Goal: Information Seeking & Learning: Learn about a topic

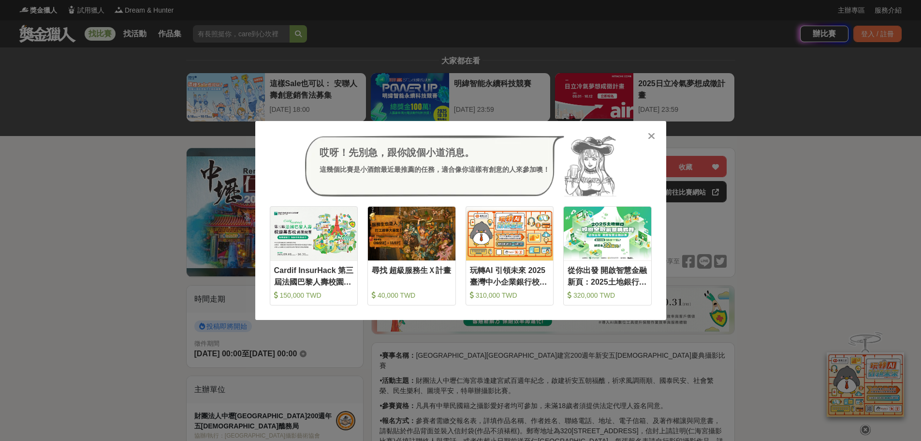
click at [649, 134] on icon at bounding box center [651, 136] width 7 height 10
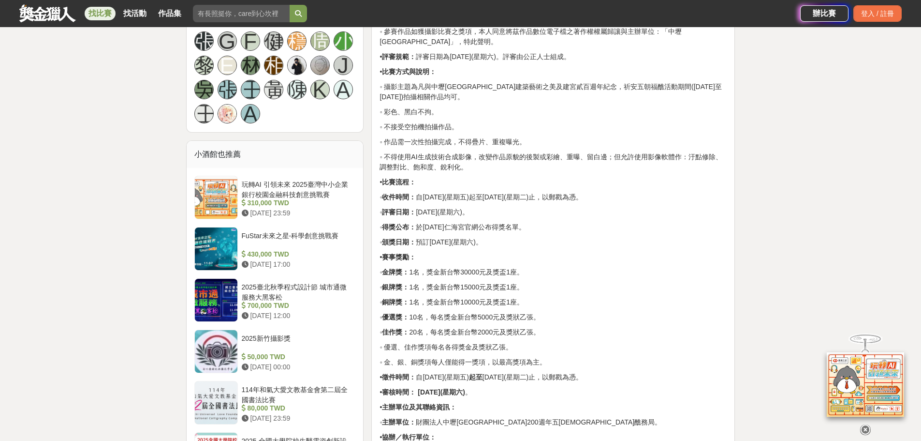
scroll to position [774, 0]
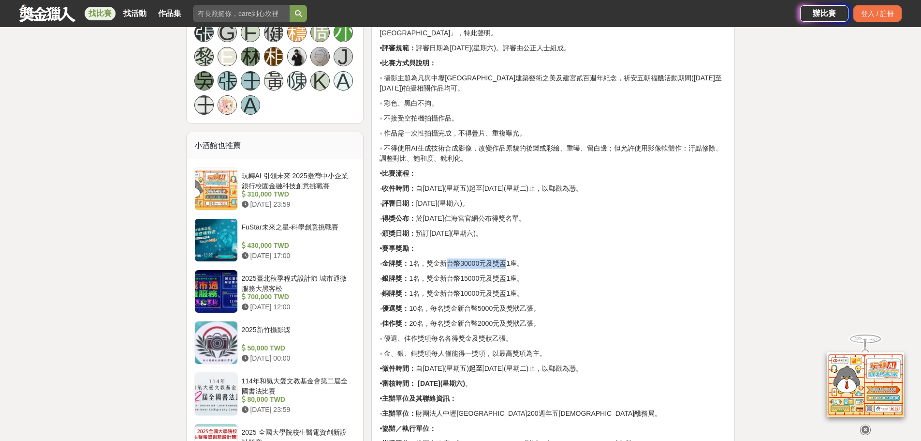
drag, startPoint x: 451, startPoint y: 227, endPoint x: 510, endPoint y: 229, distance: 59.5
click at [510, 258] on p "◦ 金牌獎： 1名，獎金新台幣30000元及獎盃1座。" at bounding box center [553, 263] width 347 height 10
drag, startPoint x: 429, startPoint y: 191, endPoint x: 524, endPoint y: 195, distance: 95.4
click at [524, 195] on div "• 賽事名稱： 中壢仁海宮建宮200週年新安五朝福醮慶典攝影比賽 • 活動主題： 財團法人中壢仁海宮恭逢建宮貳百週年紀念，啟建祈安五朝福醮，祈求風調雨順、國泰…" at bounding box center [553, 34] width 347 height 917
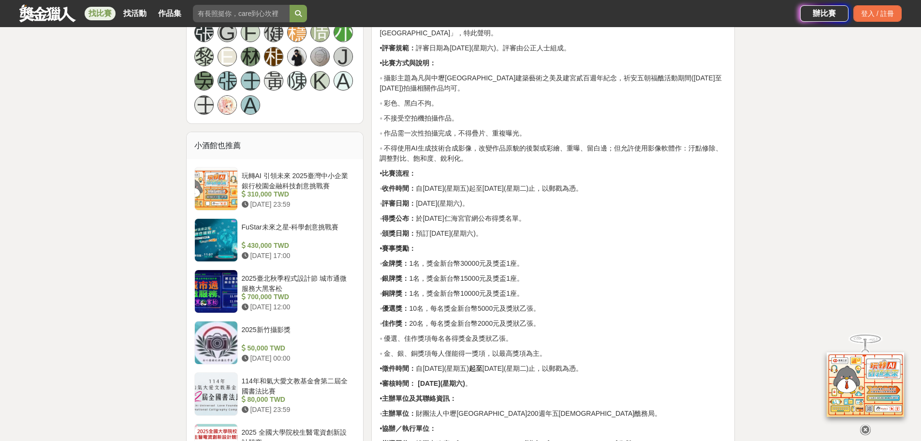
click at [496, 228] on p "◦ 頒獎日期： 預訂115年3月21日(星期六)。" at bounding box center [553, 233] width 347 height 10
drag, startPoint x: 515, startPoint y: 196, endPoint x: 380, endPoint y: 152, distance: 142.5
click at [380, 152] on div "• 賽事名稱： 中壢仁海宮建宮200週年新安五朝福醮慶典攝影比賽 • 活動主題： 財團法人中壢仁海宮恭逢建宮貳百週年紀念，啟建祈安五朝福醮，祈求風調雨順、國泰…" at bounding box center [553, 34] width 347 height 917
click at [504, 213] on p "◦ 得獎公布： 於115年3月10日仁海宮官網公布得獎名單。" at bounding box center [553, 218] width 347 height 10
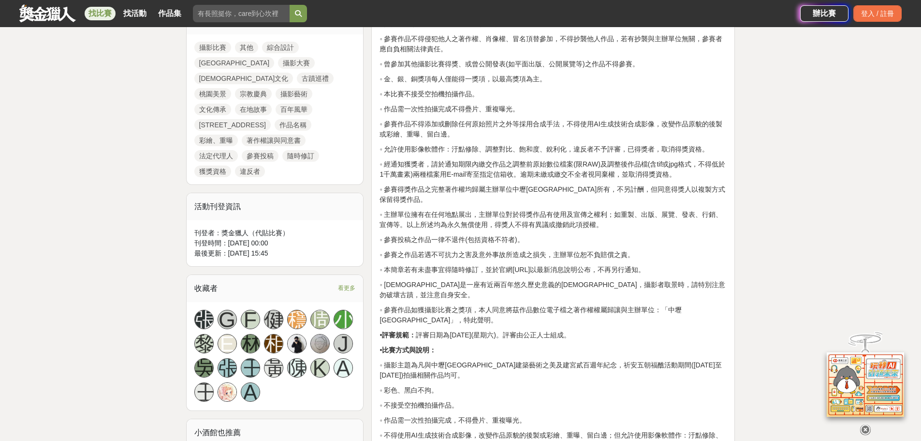
scroll to position [484, 0]
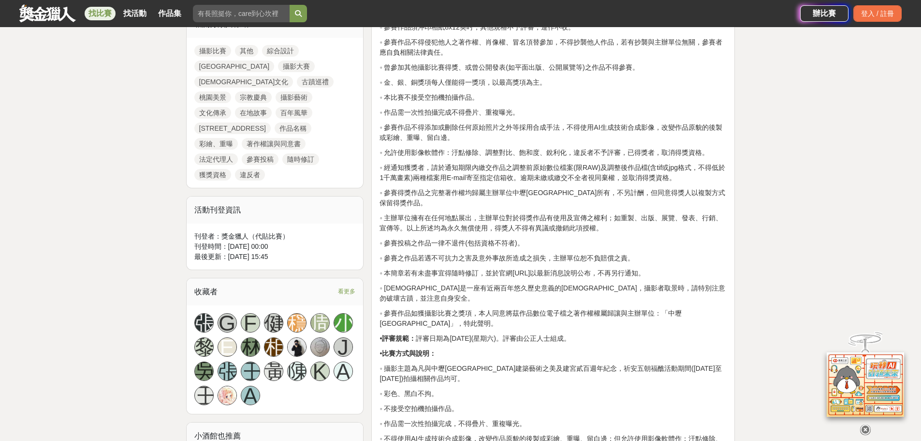
click at [351, 286] on span "看更多" at bounding box center [346, 291] width 17 height 11
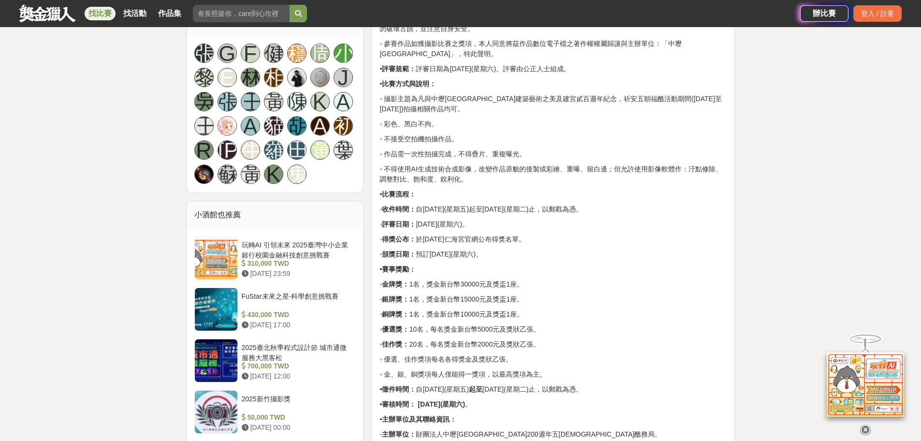
scroll to position [774, 0]
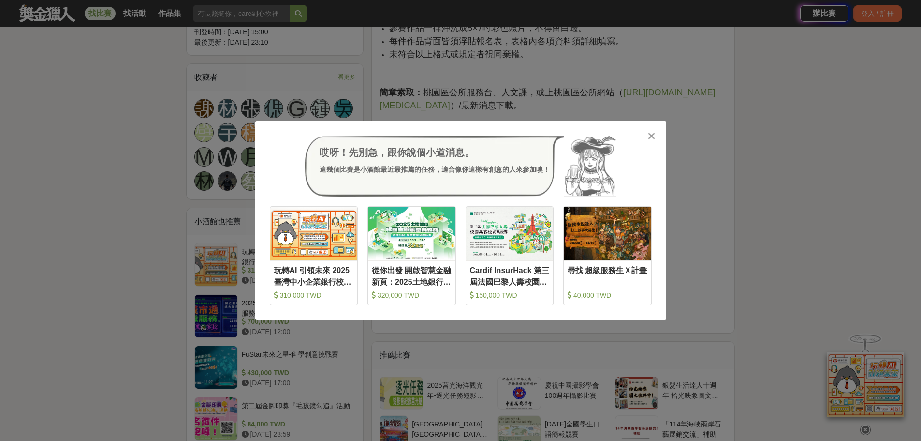
drag, startPoint x: 653, startPoint y: 135, endPoint x: 511, endPoint y: 115, distance: 144.1
click at [649, 134] on icon at bounding box center [651, 136] width 7 height 10
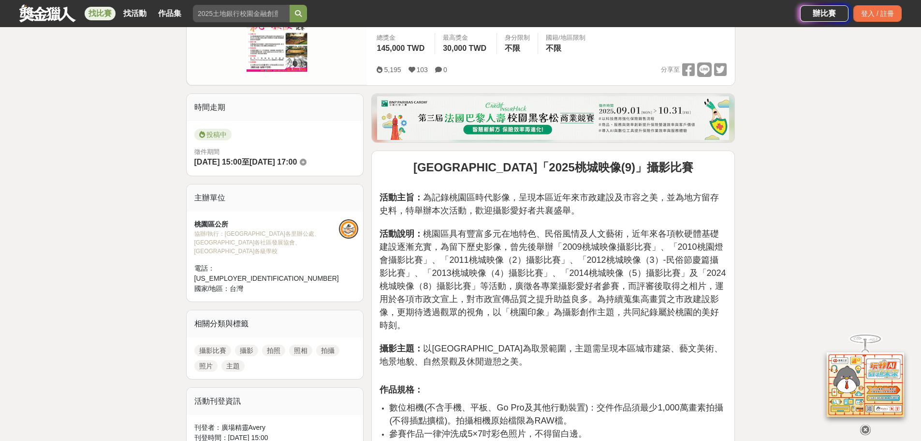
scroll to position [193, 0]
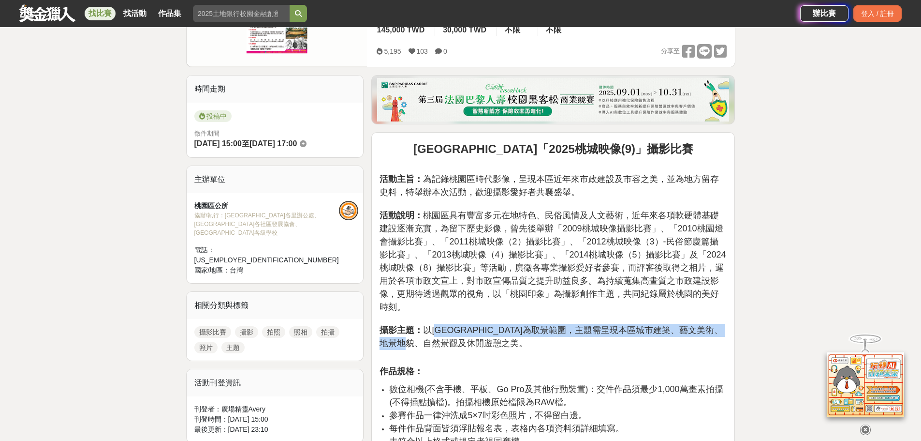
drag, startPoint x: 473, startPoint y: 325, endPoint x: 444, endPoint y: 312, distance: 31.8
click at [444, 312] on p "活動主旨： 為記錄桃園區時代影像，呈現本區近年來市政建設及市容之美，並為地方留存史料，特舉辦本次活動，歡迎攝影愛好者共襄盛舉。 活動說明： 桃園區具有豐富多元…" at bounding box center [553, 261] width 347 height 197
click at [494, 325] on span "攝影主題： 以桃園區為取景範圍，主題需呈現本區城市建築、藝文美術、地景地貌、自然景觀及休閒遊憩之美。" at bounding box center [551, 336] width 343 height 23
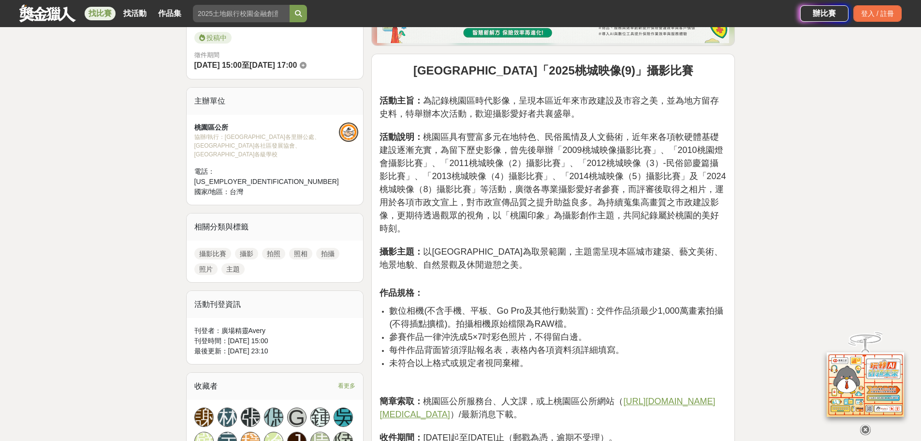
scroll to position [290, 0]
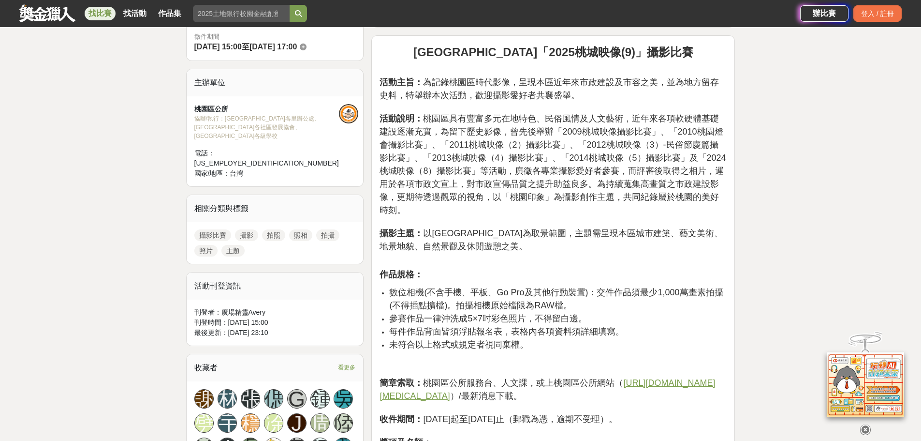
click at [451, 382] on u "https://www.tao.tycg.gov.tw/" at bounding box center [548, 389] width 336 height 23
drag, startPoint x: 575, startPoint y: 55, endPoint x: 532, endPoint y: 57, distance: 42.1
click at [532, 57] on strong "桃園區「2025桃城映像(9)」攝影比賽" at bounding box center [554, 51] width 280 height 13
copy strong "桃城映像"
drag, startPoint x: 560, startPoint y: 204, endPoint x: 580, endPoint y: 206, distance: 20.5
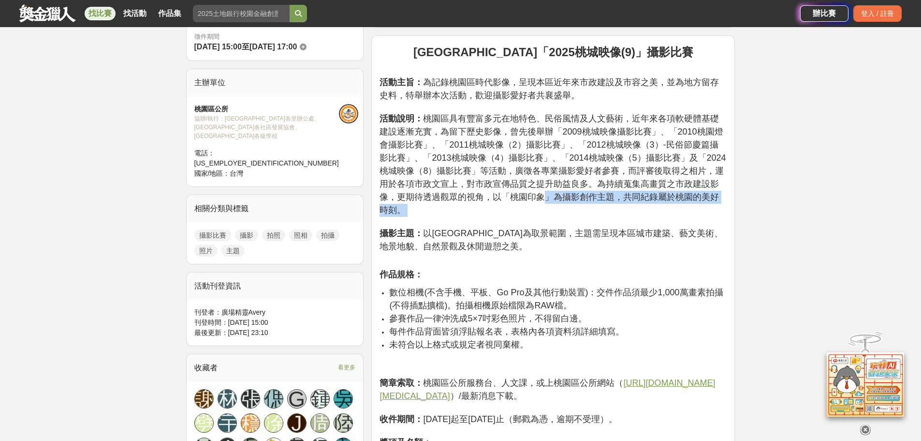
click at [580, 206] on p "活動主旨： 為記錄桃園區時代影像，呈現本區近年來市政建設及市容之美，並為地方留存史料，特舉辦本次活動，歡迎攝影愛好者共襄盛舉。 活動說明： 桃園區具有豐富多元…" at bounding box center [553, 164] width 347 height 197
click at [532, 199] on span "活動說明： 桃園區具有豐富多元在地特色、民俗風情及人文藝術，近年來各項軟硬體基礎建設逐漸充實，為留下歷史影像，曾先後舉辦「2009桃城映像攝影比賽」、「201…" at bounding box center [553, 164] width 346 height 101
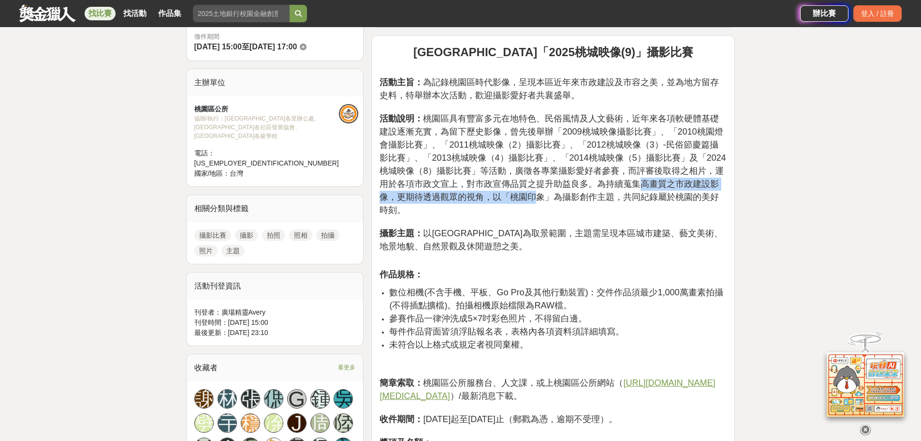
drag, startPoint x: 608, startPoint y: 183, endPoint x: 498, endPoint y: 192, distance: 110.6
click at [498, 192] on span "活動說明： 桃園區具有豐富多元在地特色、民俗風情及人文藝術，近年來各項軟硬體基礎建設逐漸充實，為留下歷史影像，曾先後舉辦「2009桃城映像攝影比賽」、「201…" at bounding box center [553, 164] width 346 height 101
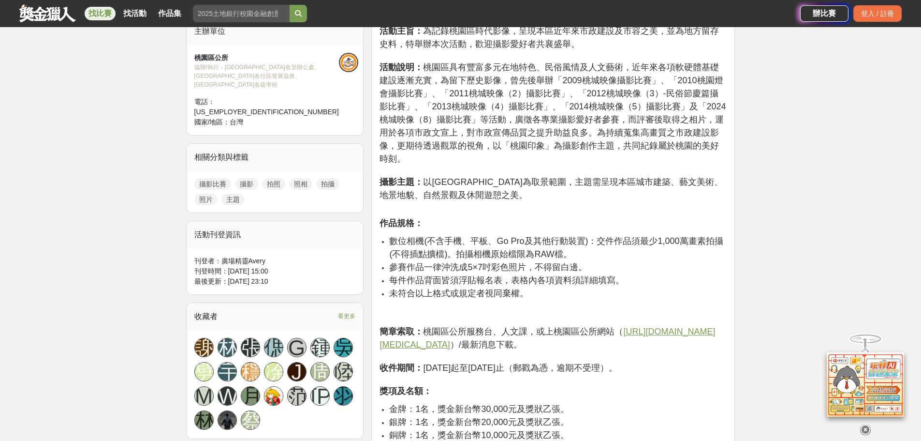
scroll to position [387, 0]
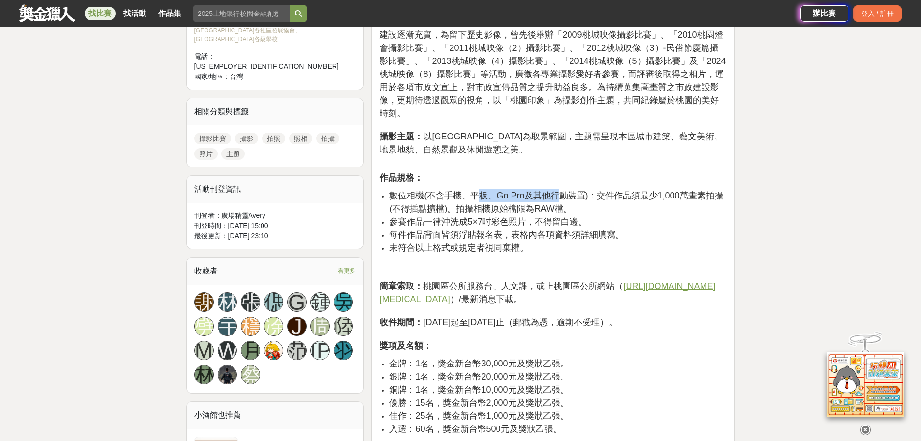
drag, startPoint x: 478, startPoint y: 185, endPoint x: 556, endPoint y: 185, distance: 78.4
click at [556, 191] on span "數位相機(不含手機、平板、Go Pro及其他行動裝置)：交件作品須最少1,000萬畫素拍攝(不得插點擴檔)。拍攝相機原始檔限為RAW檔。" at bounding box center [556, 202] width 334 height 23
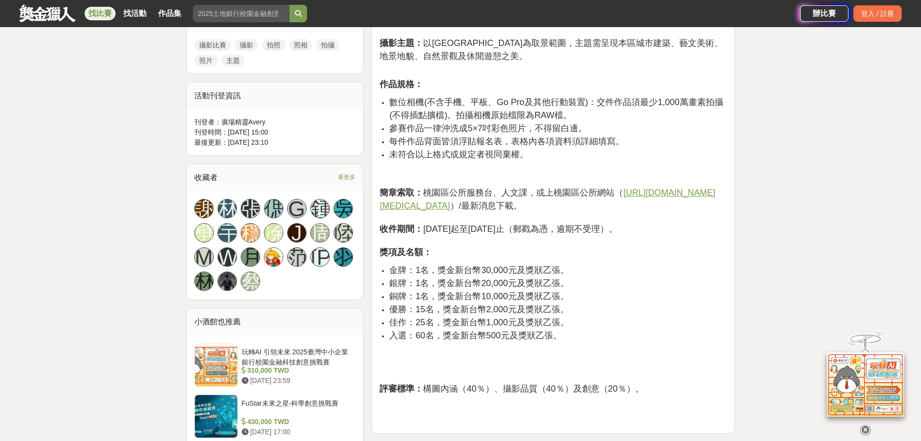
scroll to position [484, 0]
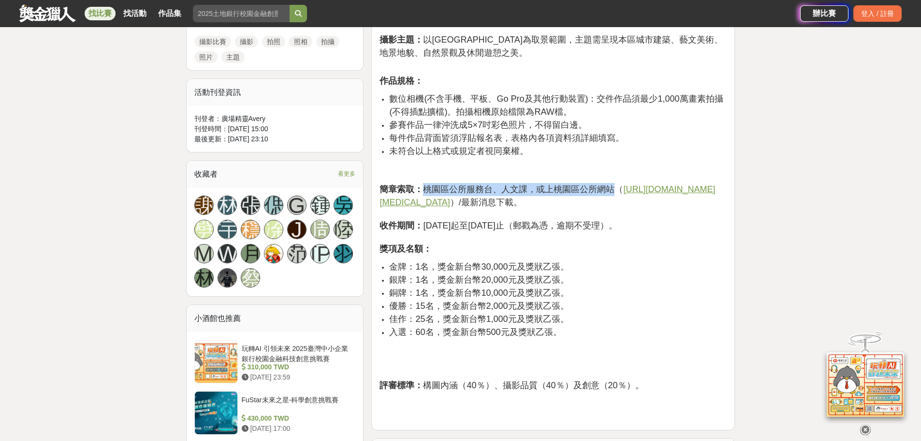
drag, startPoint x: 421, startPoint y: 176, endPoint x: 615, endPoint y: 179, distance: 194.0
click at [615, 184] on span "簡章索取： 桃園區公所服務台、人文課，或上桃園區公所網站（" at bounding box center [502, 189] width 244 height 10
click at [548, 184] on span "簡章索取： 桃園區公所服務台、人文課，或上桃園區公所網站（" at bounding box center [502, 189] width 244 height 10
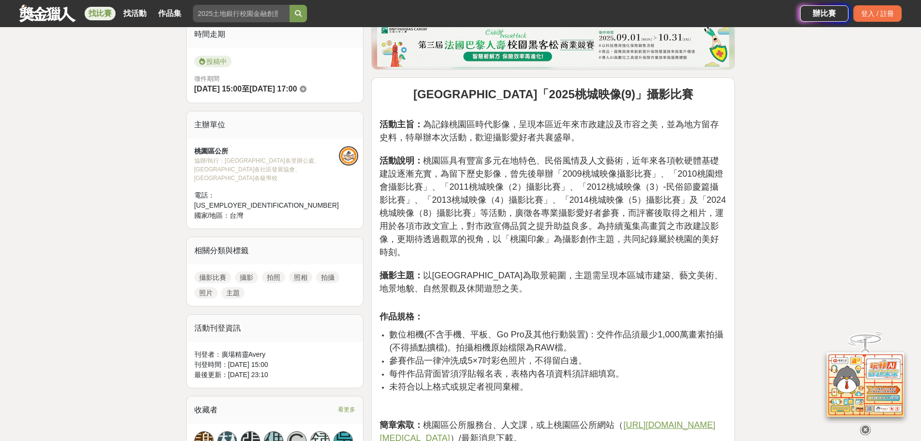
scroll to position [145, 0]
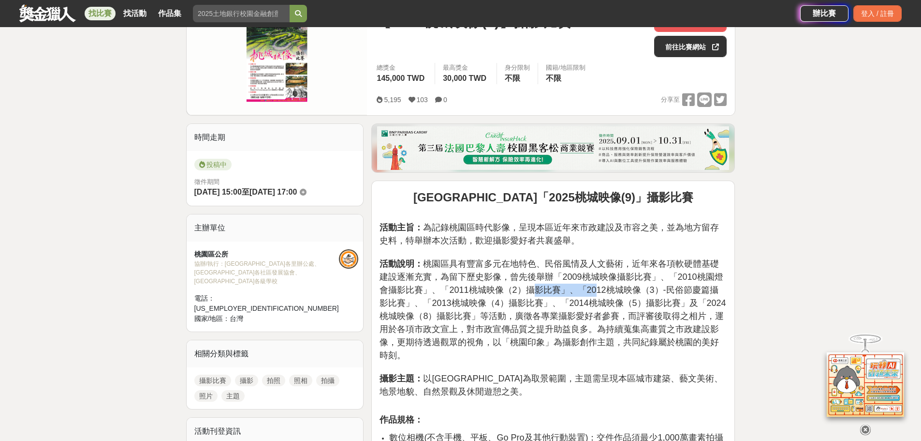
drag, startPoint x: 516, startPoint y: 287, endPoint x: 569, endPoint y: 291, distance: 52.9
click at [569, 291] on span "活動說明： 桃園區具有豐富多元在地特色、民俗風情及人文藝術，近年來各項軟硬體基礎建設逐漸充實，為留下歷史影像，曾先後舉辦「2009桃城映像攝影比賽」、「201…" at bounding box center [553, 309] width 346 height 101
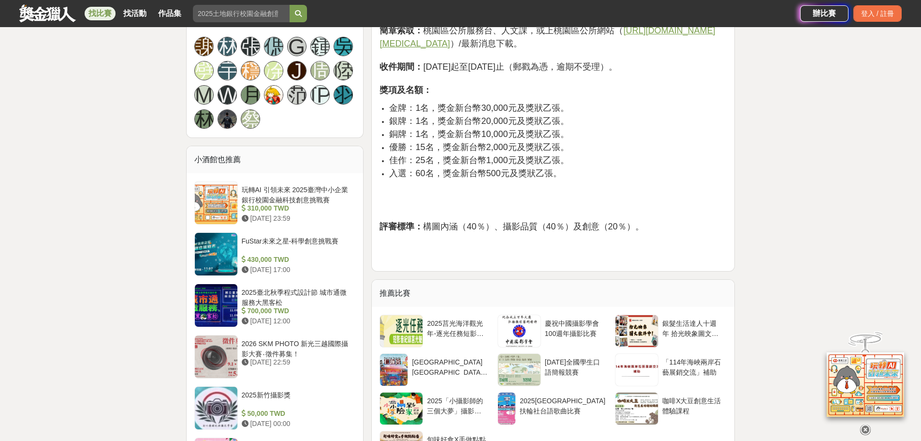
scroll to position [580, 0]
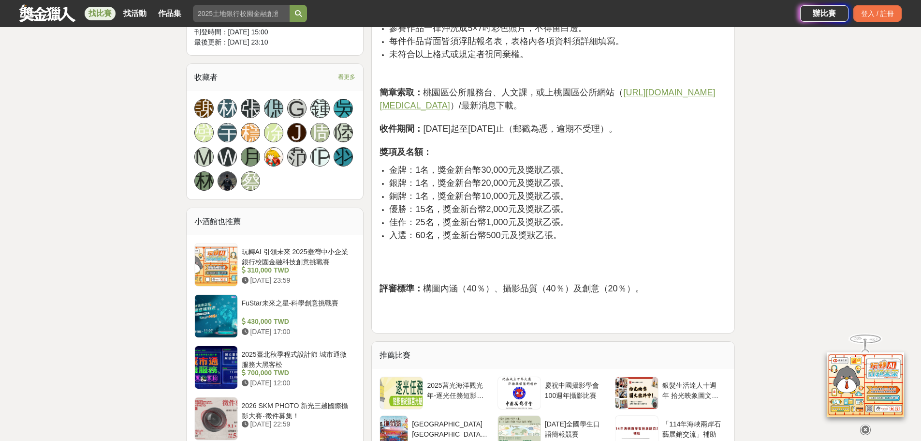
click at [466, 95] on u "https://www.tao.tycg.gov.tw/" at bounding box center [548, 99] width 336 height 23
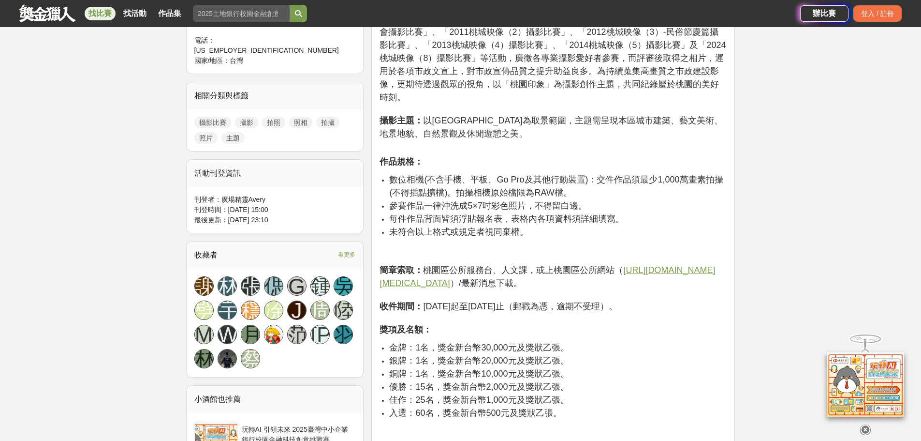
scroll to position [435, 0]
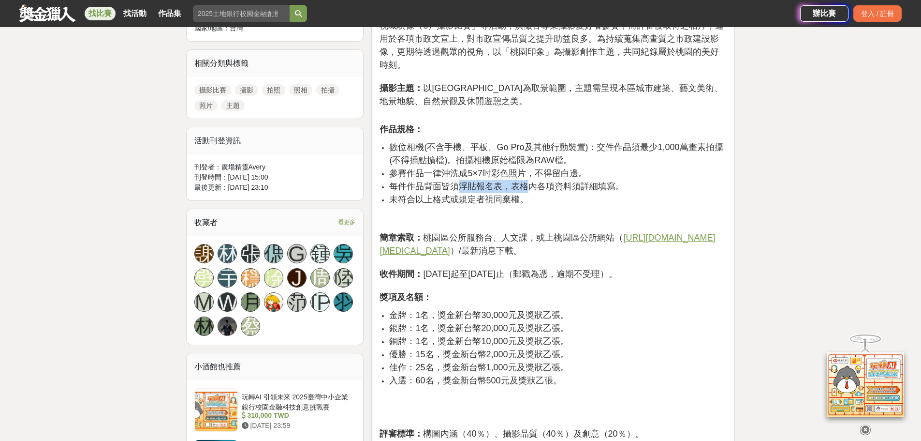
drag, startPoint x: 461, startPoint y: 169, endPoint x: 532, endPoint y: 170, distance: 70.1
click at [532, 181] on span "每件作品背面皆須浮貼報名表，表格內各項資料須詳細填寫。" at bounding box center [506, 186] width 235 height 10
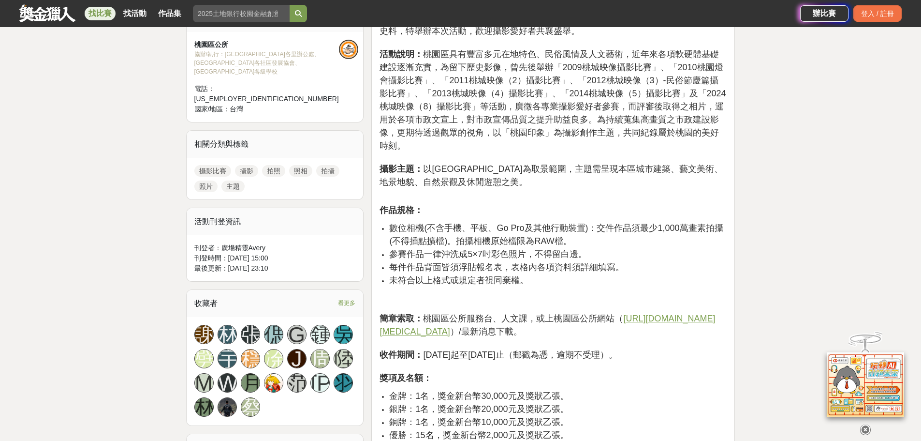
scroll to position [387, 0]
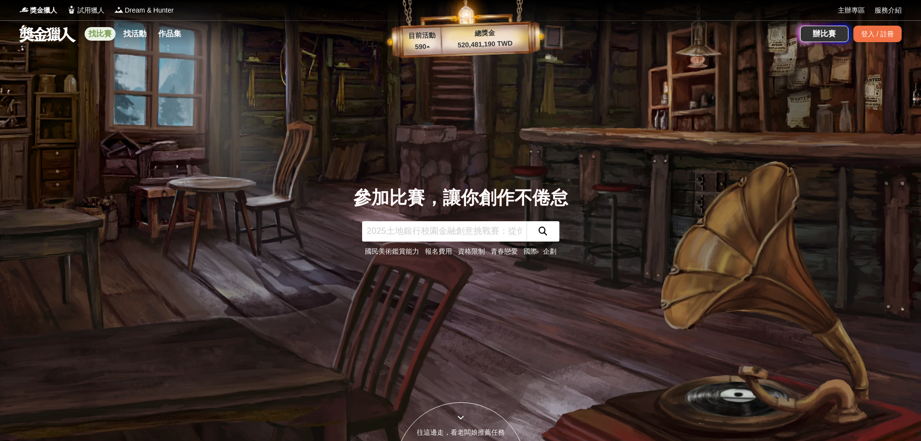
click at [93, 30] on link "找比賽" at bounding box center [100, 34] width 31 height 14
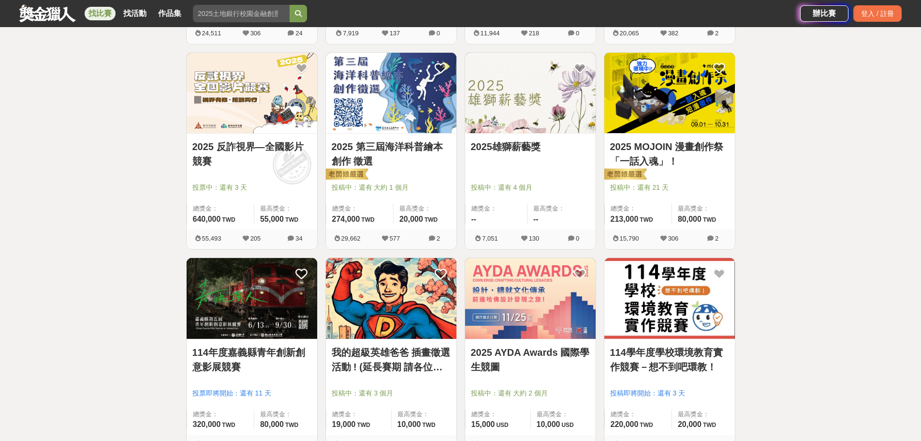
scroll to position [1161, 0]
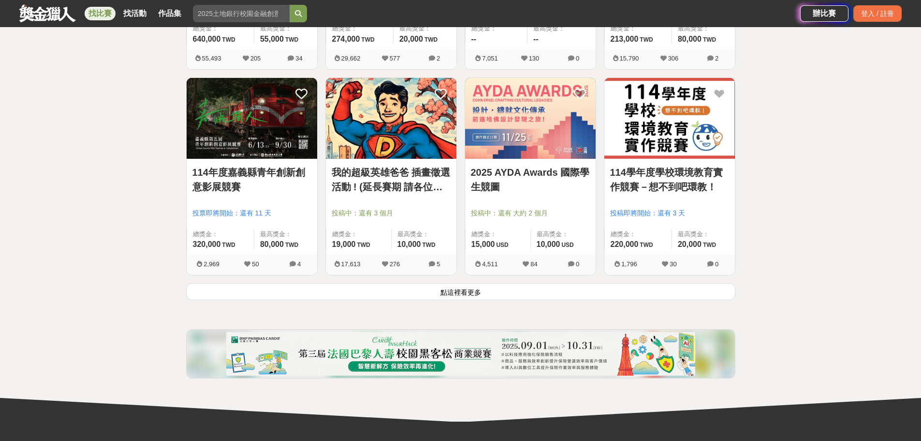
click at [417, 295] on button "點這裡看更多" at bounding box center [460, 291] width 549 height 17
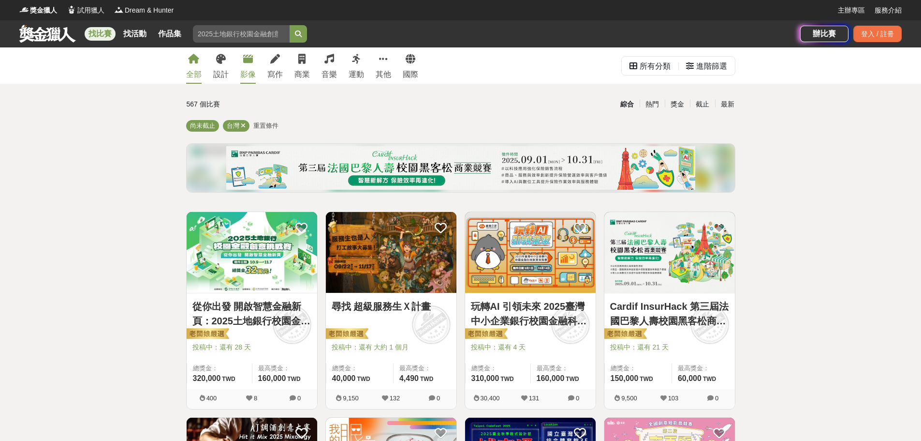
click at [247, 64] on link "影像" at bounding box center [247, 65] width 15 height 36
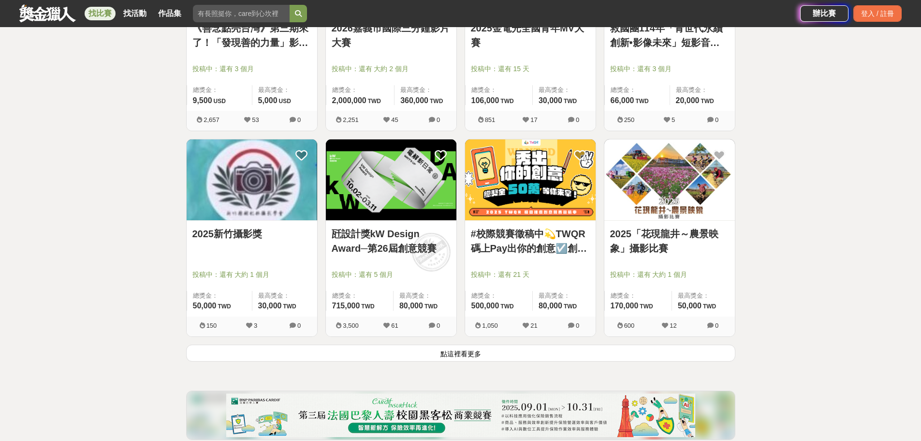
scroll to position [1112, 0]
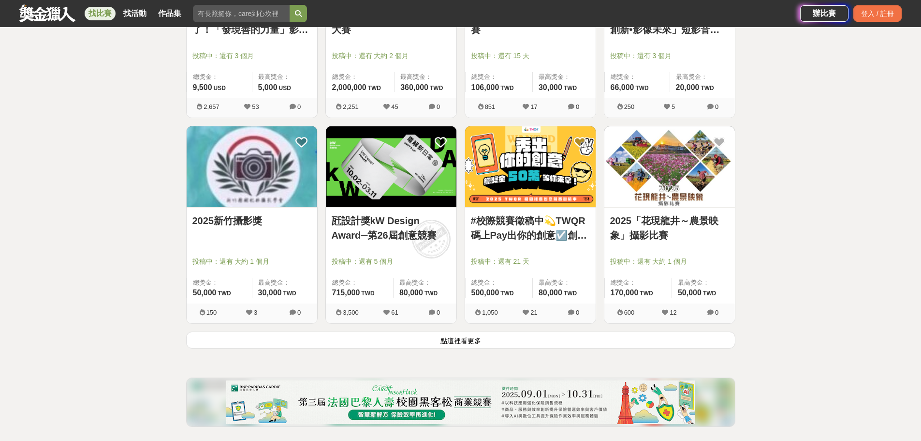
click at [452, 343] on button "點這裡看更多" at bounding box center [460, 339] width 549 height 17
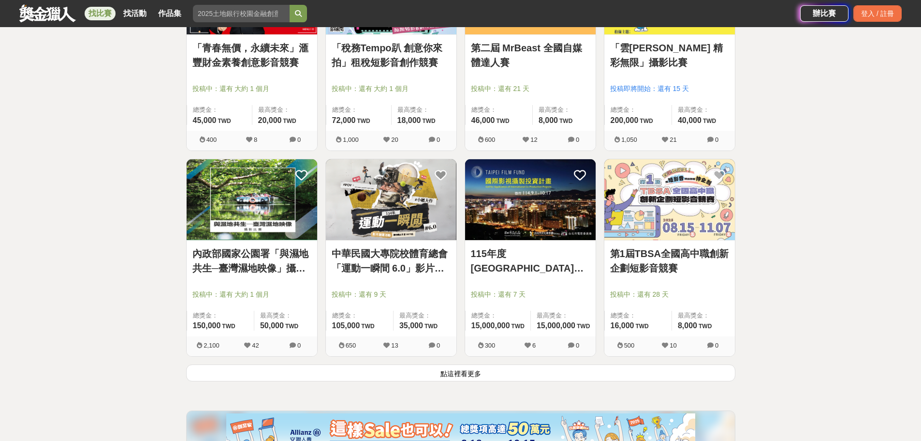
scroll to position [2322, 0]
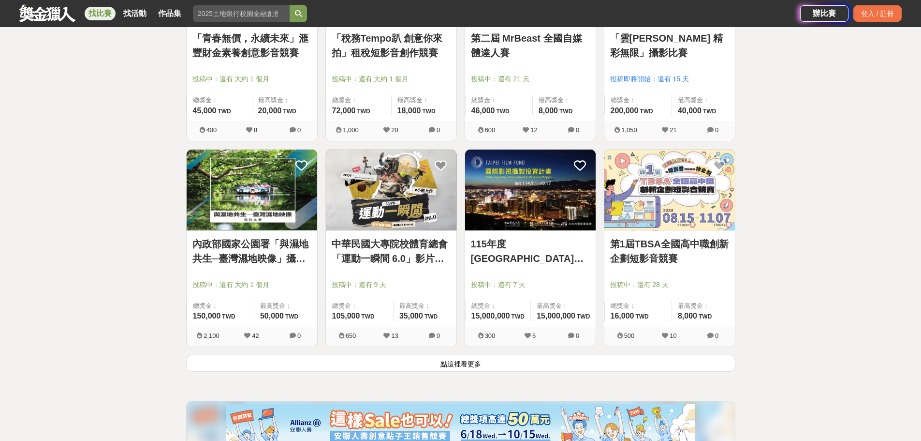
click at [460, 365] on button "點這裡看更多" at bounding box center [460, 363] width 549 height 17
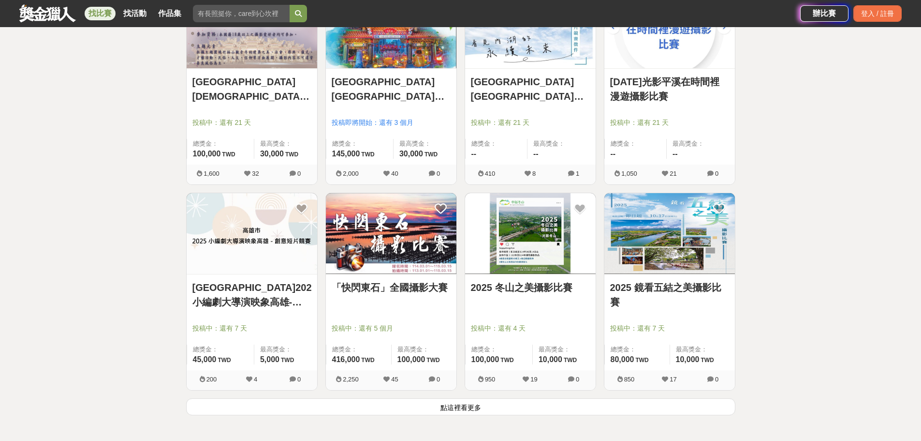
scroll to position [3531, 0]
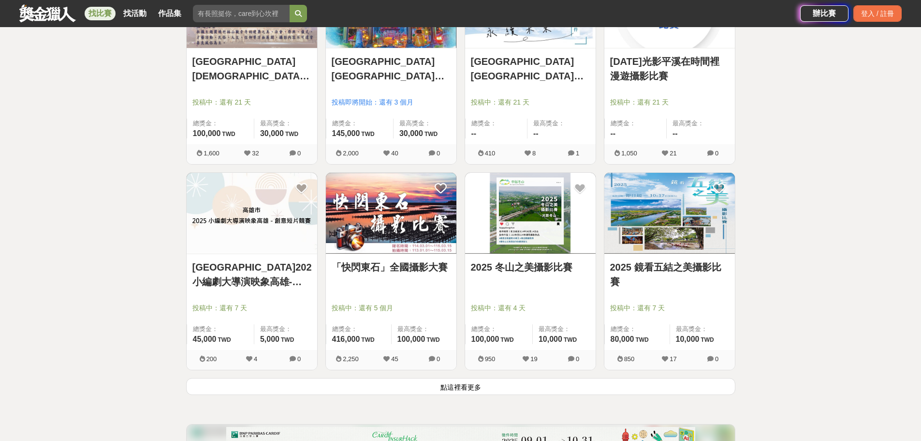
click at [471, 384] on button "點這裡看更多" at bounding box center [460, 386] width 549 height 17
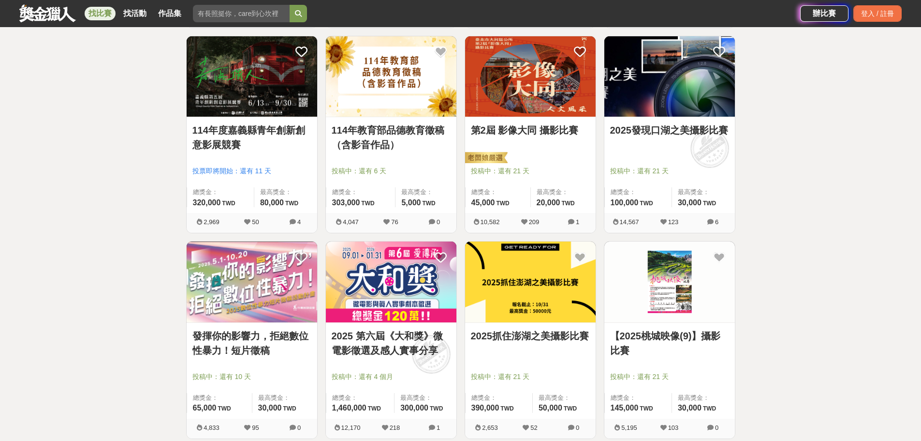
scroll to position [387, 0]
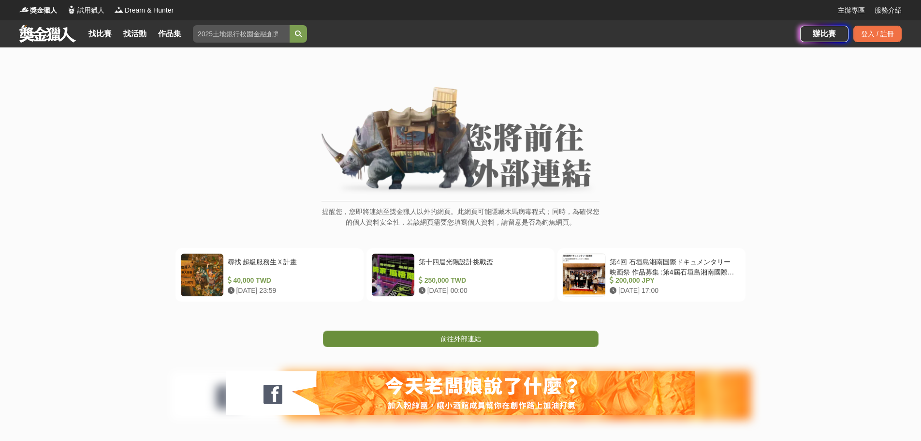
click at [461, 335] on span "前往外部連結" at bounding box center [461, 339] width 41 height 8
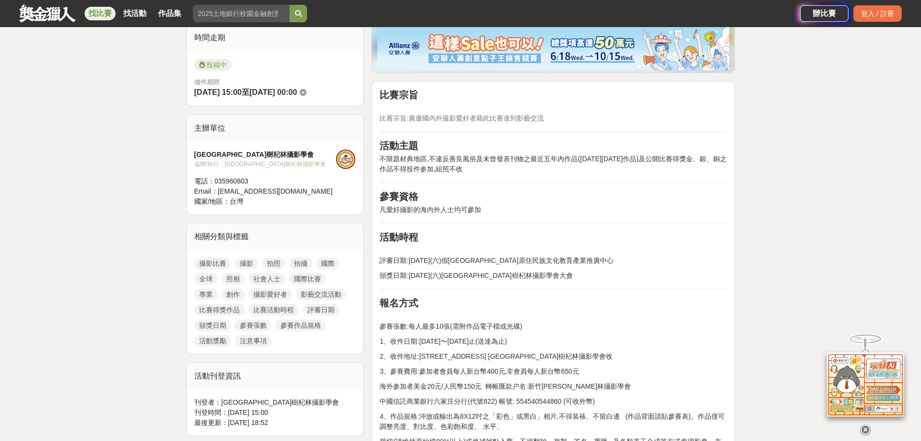
scroll to position [242, 0]
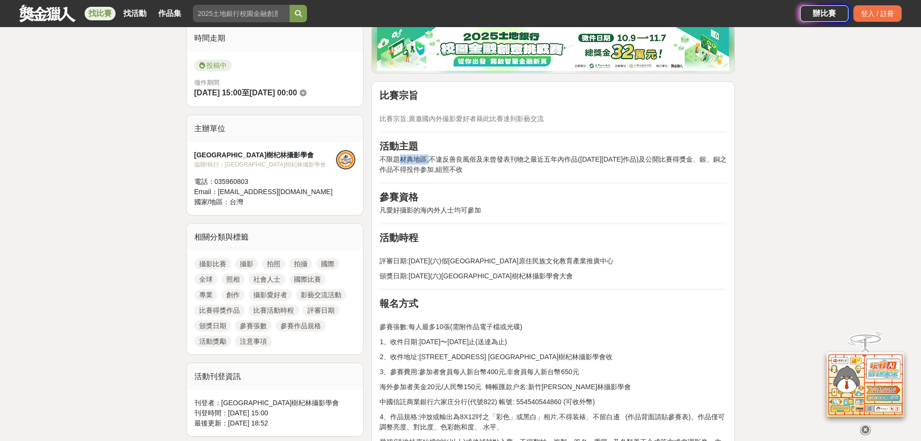
drag, startPoint x: 399, startPoint y: 160, endPoint x: 432, endPoint y: 160, distance: 32.4
click at [432, 160] on p "不限題材典地區,不違反善良風俗及未曾發表刊物之最近五年內作品(2021年之後作品)及公開比賽得獎金、銀、銅之作品不得投件参加,組照不收" at bounding box center [553, 164] width 347 height 20
click at [431, 160] on p "不限題材典地區,不違反善良風俗及未曾發表刊物之最近五年內作品(2021年之後作品)及公開比賽得獎金、銀、銅之作品不得投件参加,組照不收" at bounding box center [553, 164] width 347 height 20
click at [458, 166] on p "不限題材典地區,不違反善良風俗及未曾發表刊物之最近五年內作品(2021年之後作品)及公開比賽得獎金、銀、銅之作品不得投件参加,組照不收" at bounding box center [553, 164] width 347 height 20
drag, startPoint x: 430, startPoint y: 212, endPoint x: 475, endPoint y: 212, distance: 45.0
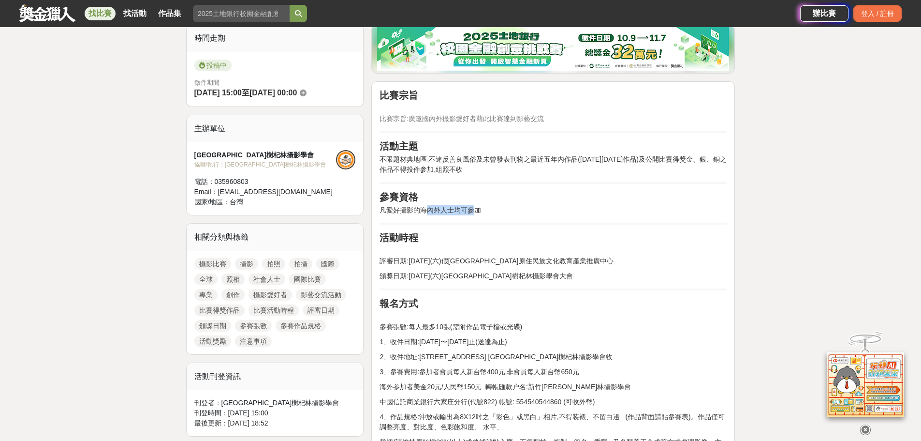
click at [475, 212] on p "凡愛好攝影的海內外人士均可參加" at bounding box center [553, 210] width 347 height 10
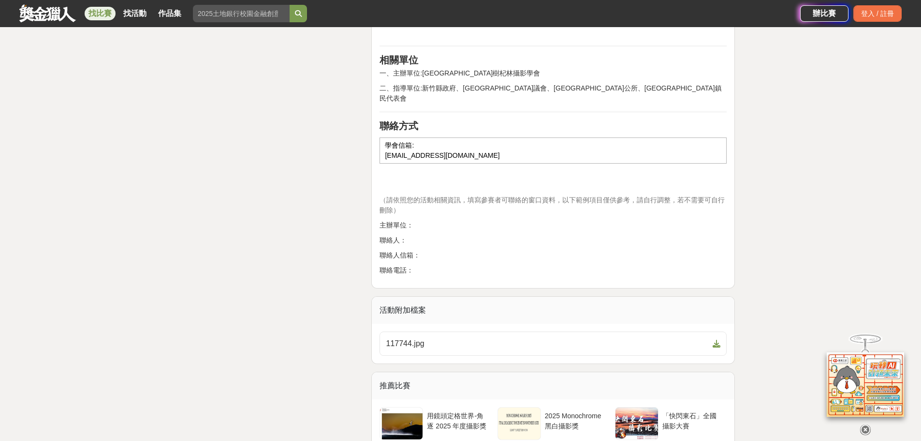
scroll to position [1499, 0]
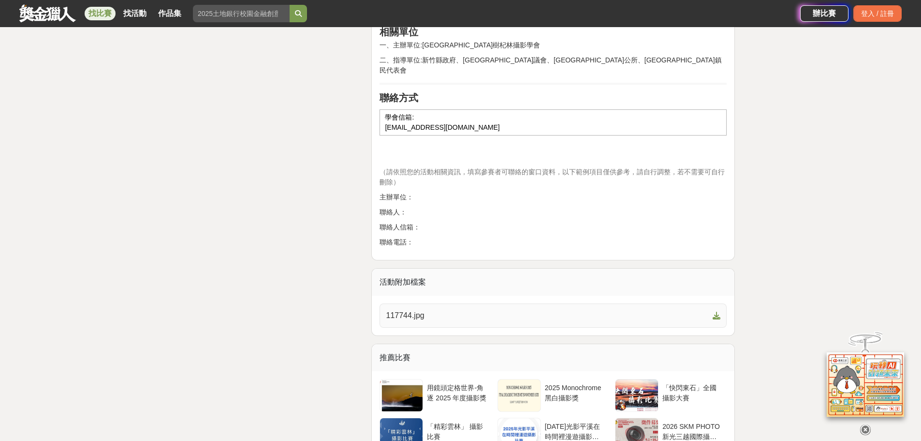
click at [578, 310] on span "117744.jpg" at bounding box center [547, 316] width 323 height 12
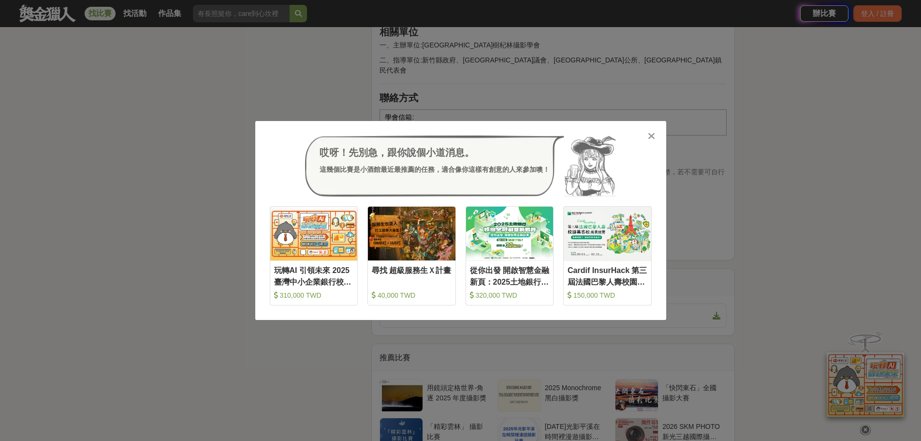
drag, startPoint x: 649, startPoint y: 133, endPoint x: 640, endPoint y: 129, distance: 9.7
click at [648, 133] on div at bounding box center [652, 136] width 10 height 10
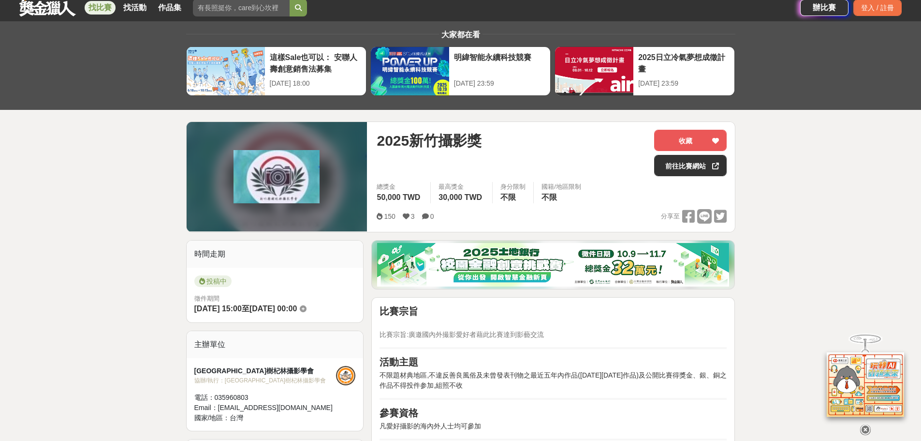
scroll to position [0, 0]
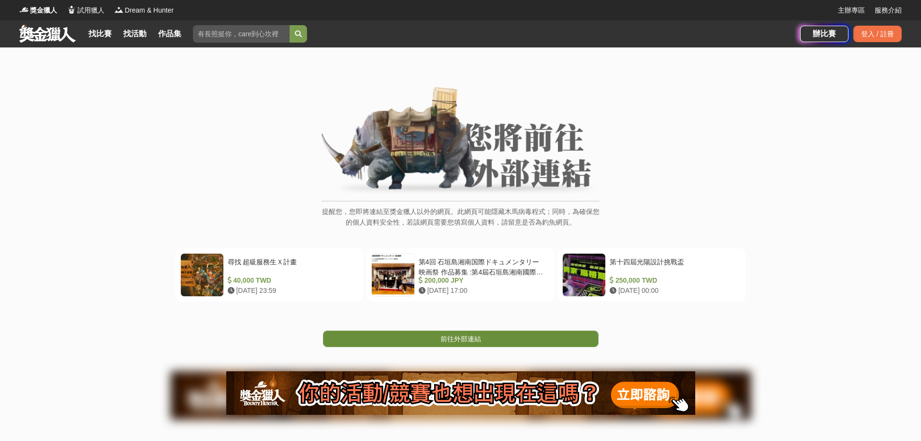
click at [458, 341] on span "前往外部連結" at bounding box center [461, 339] width 41 height 8
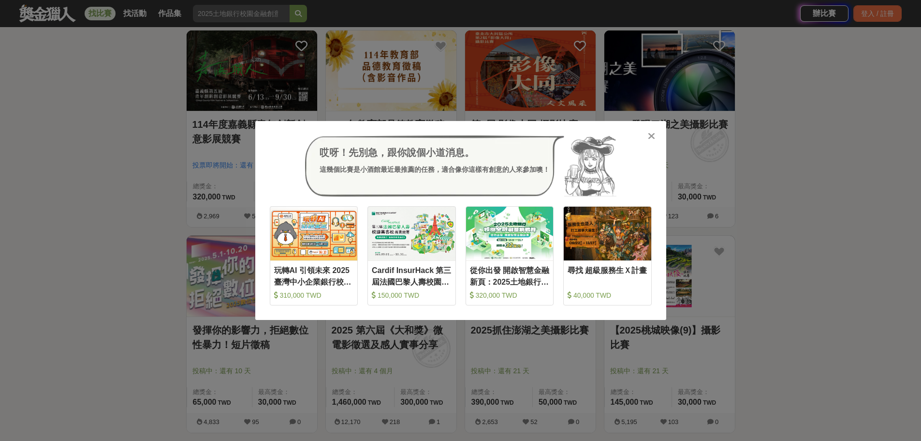
click at [657, 135] on div "哎呀！先別急，跟你說個小道消息。 這幾個比賽是小酒館最近最推薦的任務，適合像你這樣有創意的人來參加噢！ 收藏 玩轉AI 引領未來 2025臺灣中小企業銀行校園…" at bounding box center [460, 220] width 411 height 199
click at [649, 133] on icon at bounding box center [651, 136] width 7 height 10
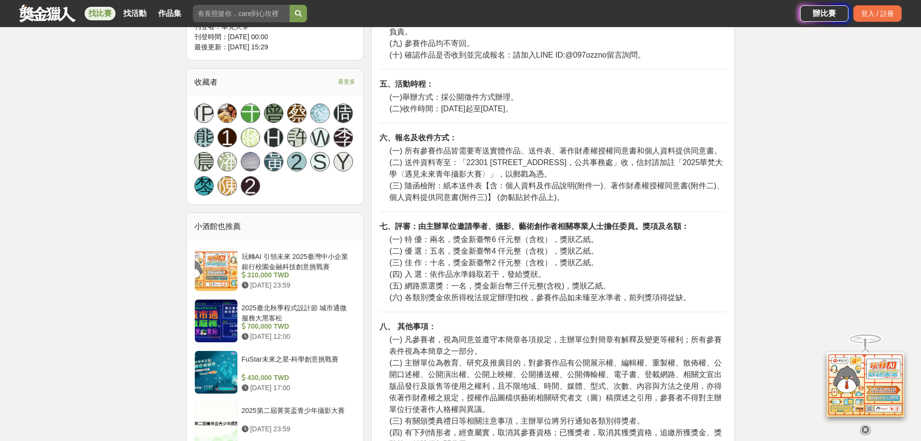
scroll to position [580, 0]
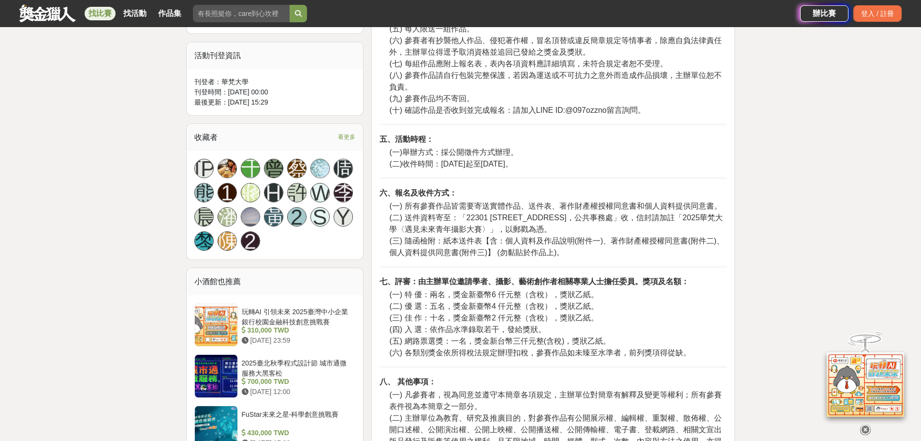
click at [354, 133] on span "看更多" at bounding box center [346, 137] width 17 height 11
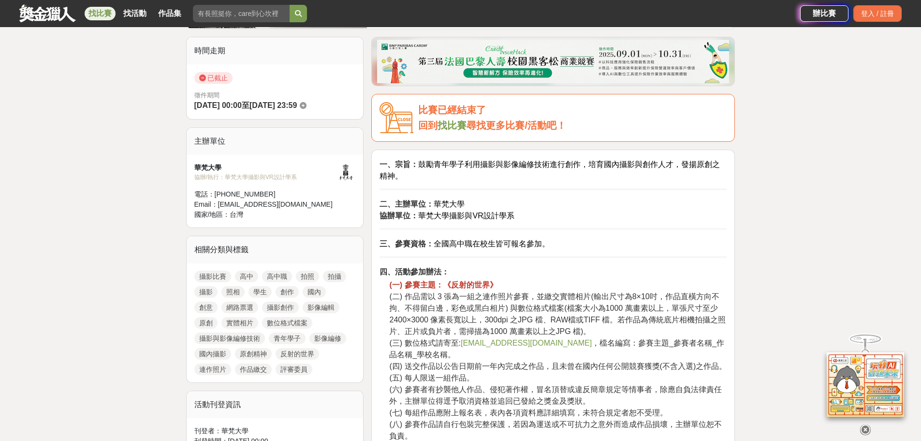
scroll to position [145, 0]
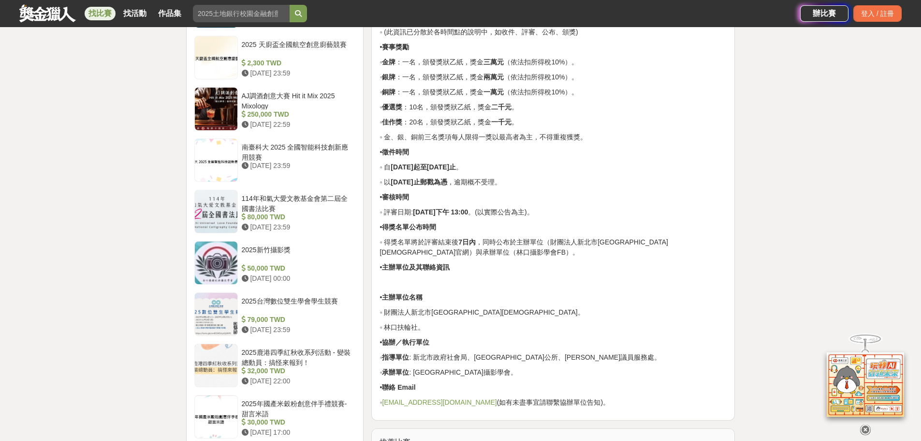
scroll to position [1112, 0]
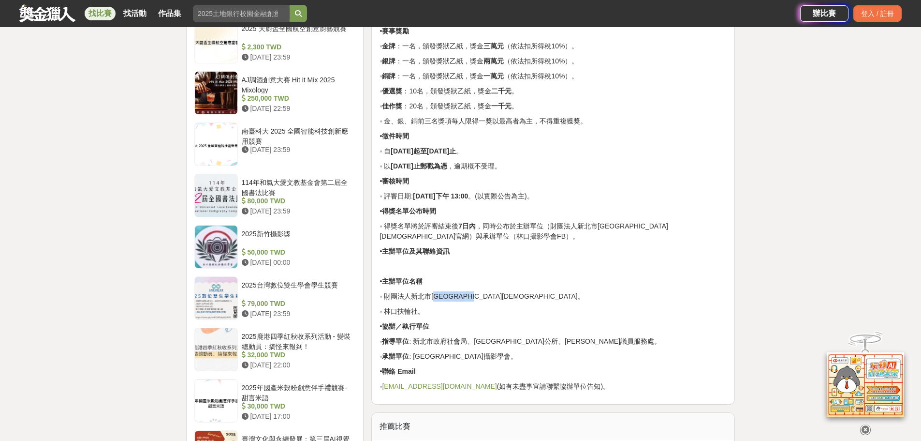
drag, startPoint x: 484, startPoint y: 285, endPoint x: 423, endPoint y: 286, distance: 60.9
click at [423, 291] on p "◦ 財團法人新北市[GEOGRAPHIC_DATA][DEMOGRAPHIC_DATA]。" at bounding box center [553, 296] width 347 height 10
copy p "[GEOGRAPHIC_DATA][DEMOGRAPHIC_DATA]"
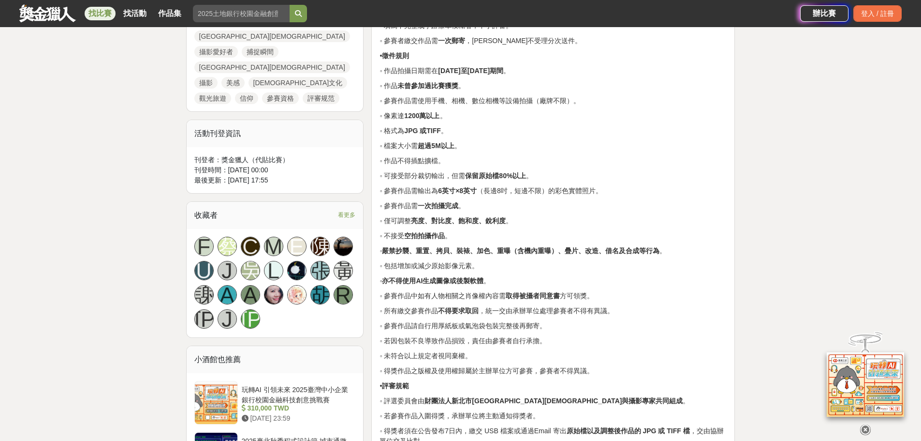
scroll to position [580, 0]
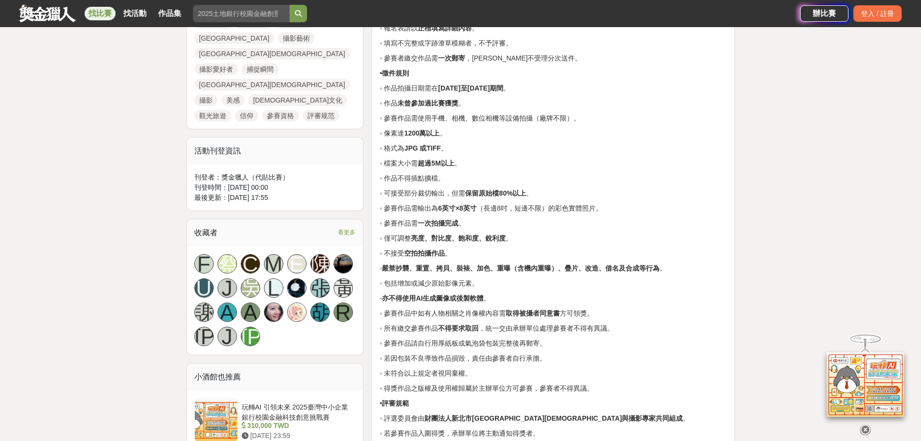
click at [347, 227] on span "看更多" at bounding box center [346, 232] width 17 height 11
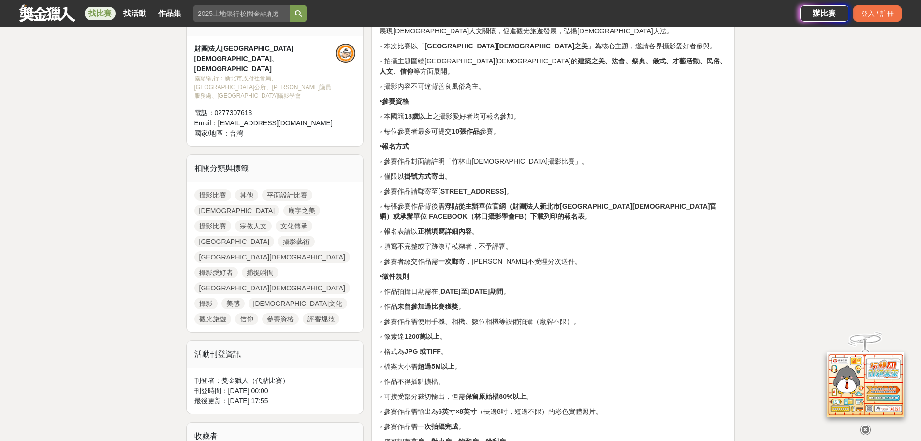
scroll to position [339, 0]
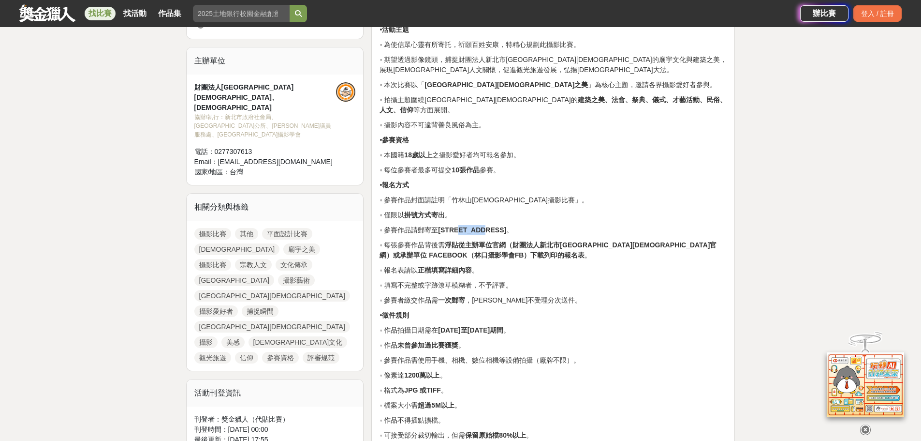
drag, startPoint x: 484, startPoint y: 217, endPoint x: 520, endPoint y: 220, distance: 36.4
click at [506, 226] on strong "[STREET_ADDRESS]" at bounding box center [472, 230] width 68 height 8
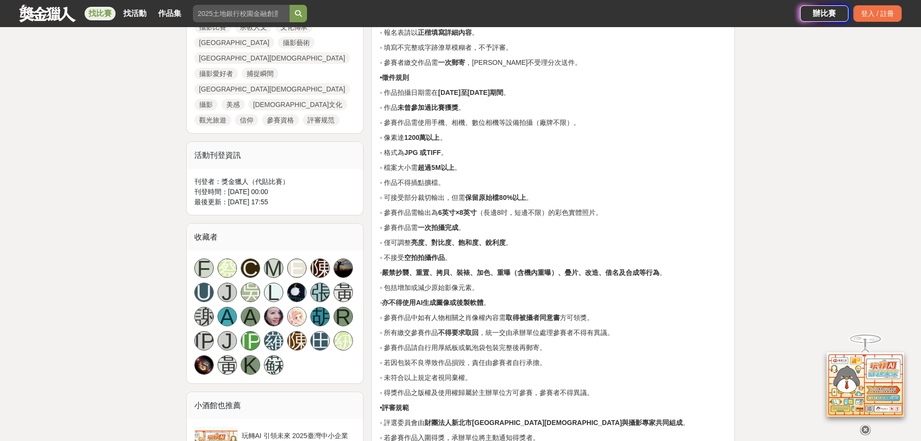
scroll to position [580, 0]
